Goal: Find contact information: Find contact information

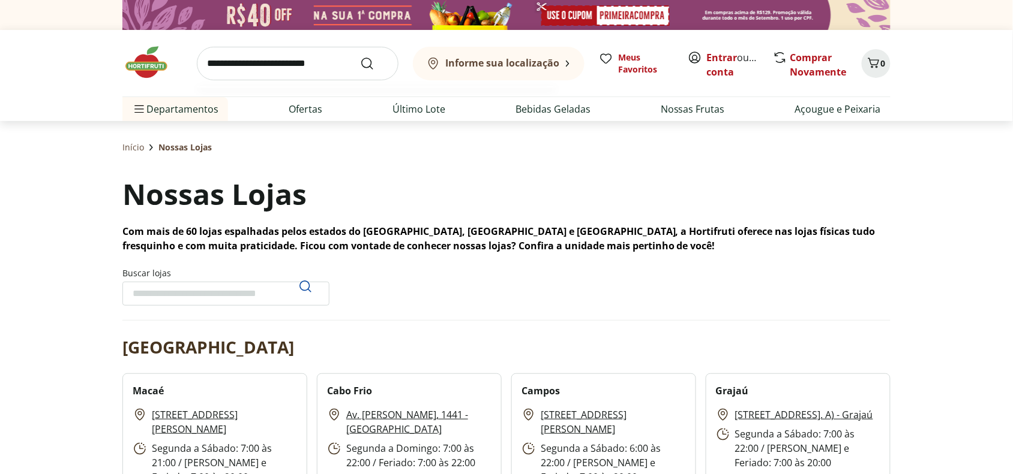
click at [315, 60] on input "search" at bounding box center [298, 64] width 202 height 34
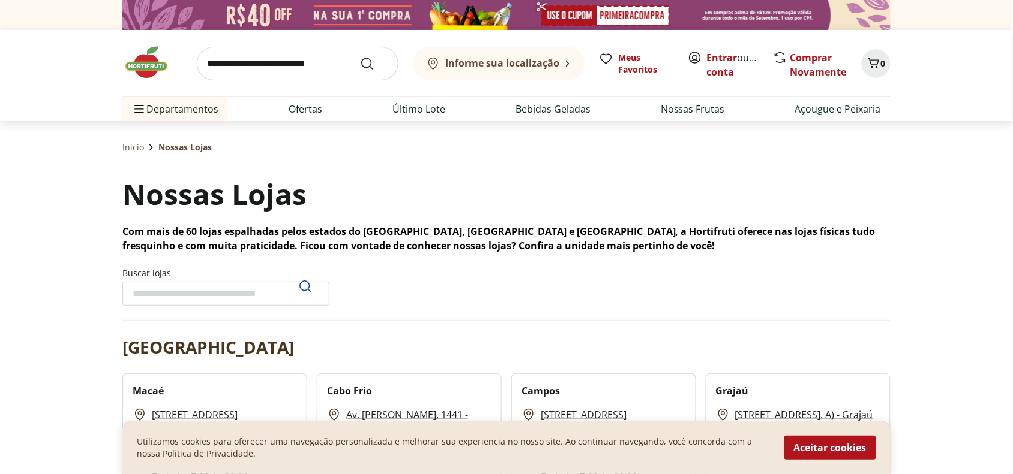
click at [196, 282] on input "Buscar lojas" at bounding box center [225, 294] width 207 height 24
type input "**********"
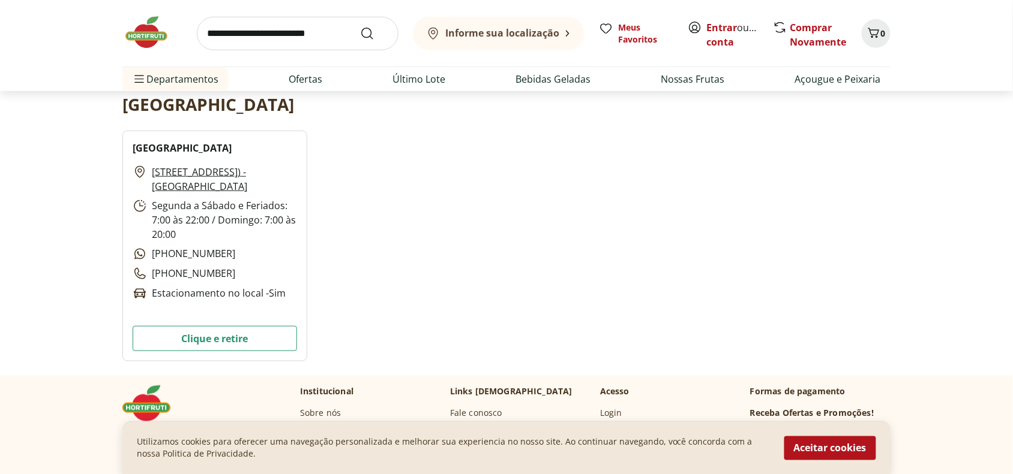
scroll to position [248, 0]
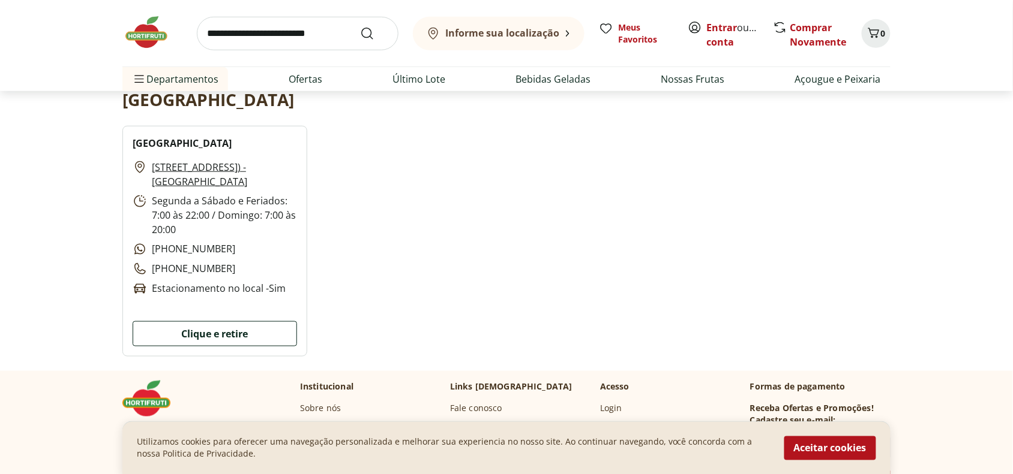
click at [241, 322] on button "Clique e retire" at bounding box center [215, 334] width 164 height 25
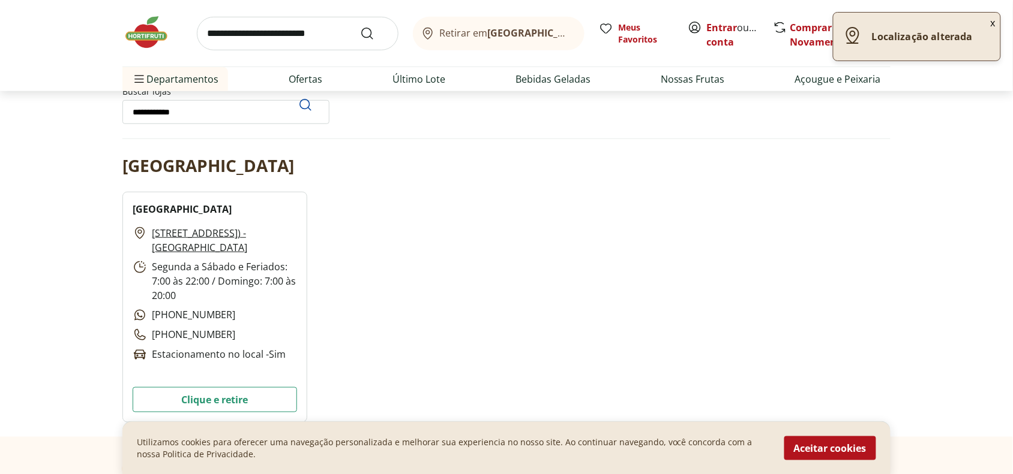
scroll to position [180, 0]
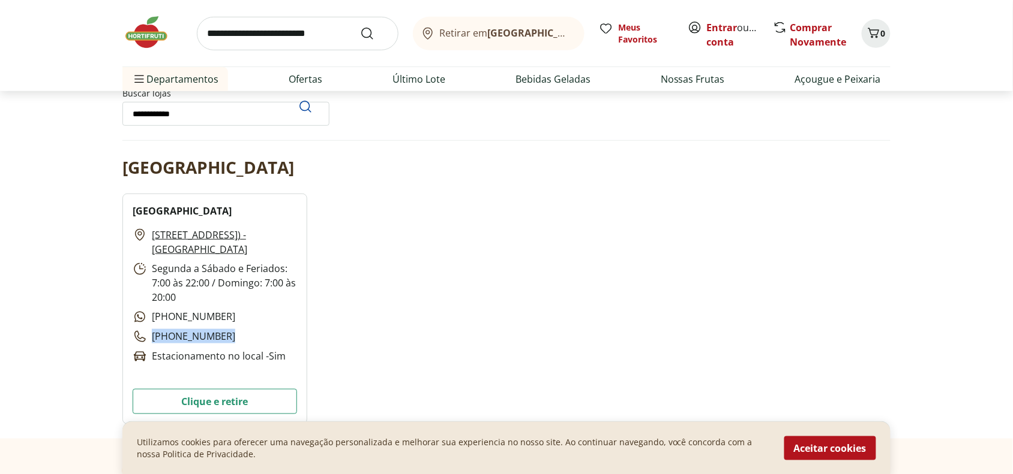
drag, startPoint x: 232, startPoint y: 280, endPoint x: 139, endPoint y: 280, distance: 93.0
click at [139, 280] on div "[STREET_ADDRESS]) - [GEOGRAPHIC_DATA] Segunda a Sábado e Feriados: 7:00 às 22:0…" at bounding box center [215, 296] width 164 height 136
copy p "[PHONE_NUMBER]"
click at [268, 253] on div "[STREET_ADDRESS]) - [GEOGRAPHIC_DATA] Segunda a Sábado e Feriados: 7:00 às 22:0…" at bounding box center [215, 296] width 164 height 136
click at [188, 310] on p "[PHONE_NUMBER]" at bounding box center [184, 317] width 103 height 15
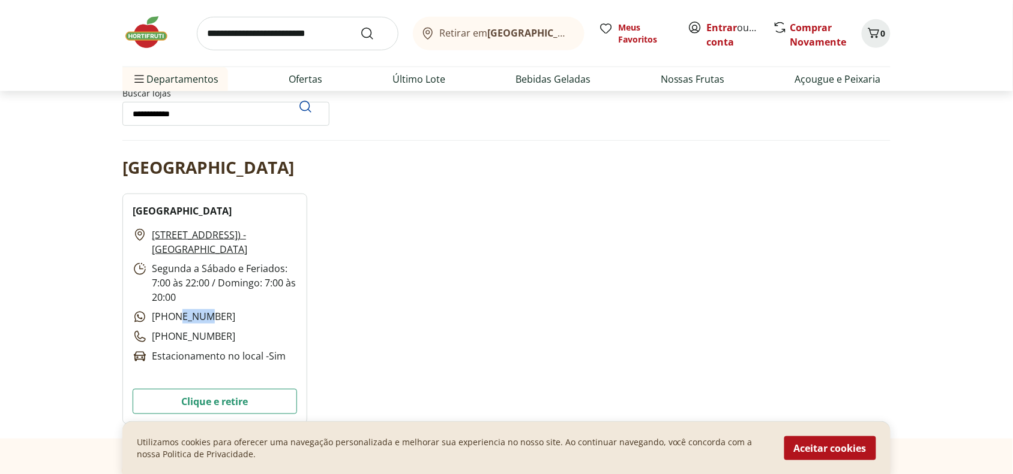
click at [188, 310] on p "[PHONE_NUMBER]" at bounding box center [184, 317] width 103 height 15
copy p "[PHONE_NUMBER]"
